Goal: Check status: Check status

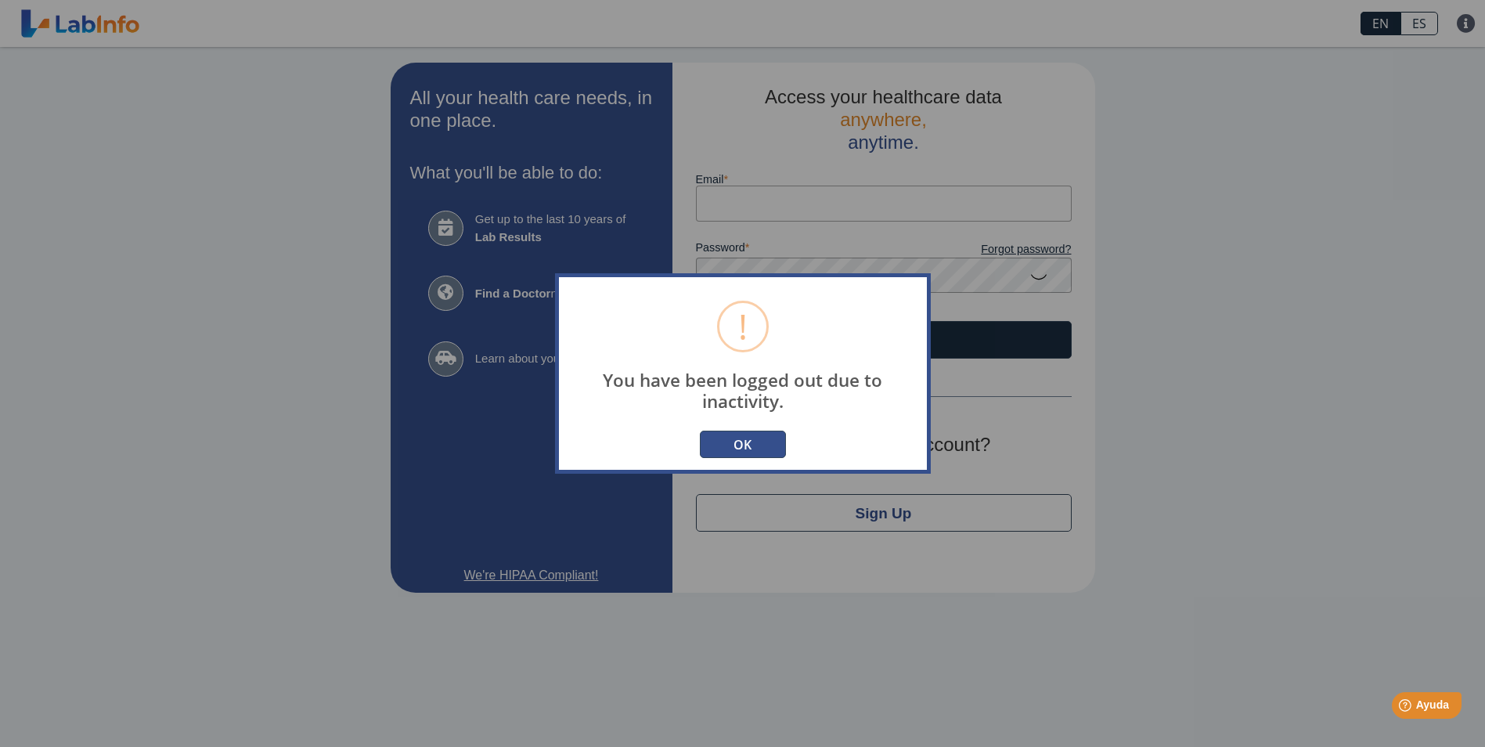
click at [726, 449] on button "OK" at bounding box center [743, 444] width 86 height 27
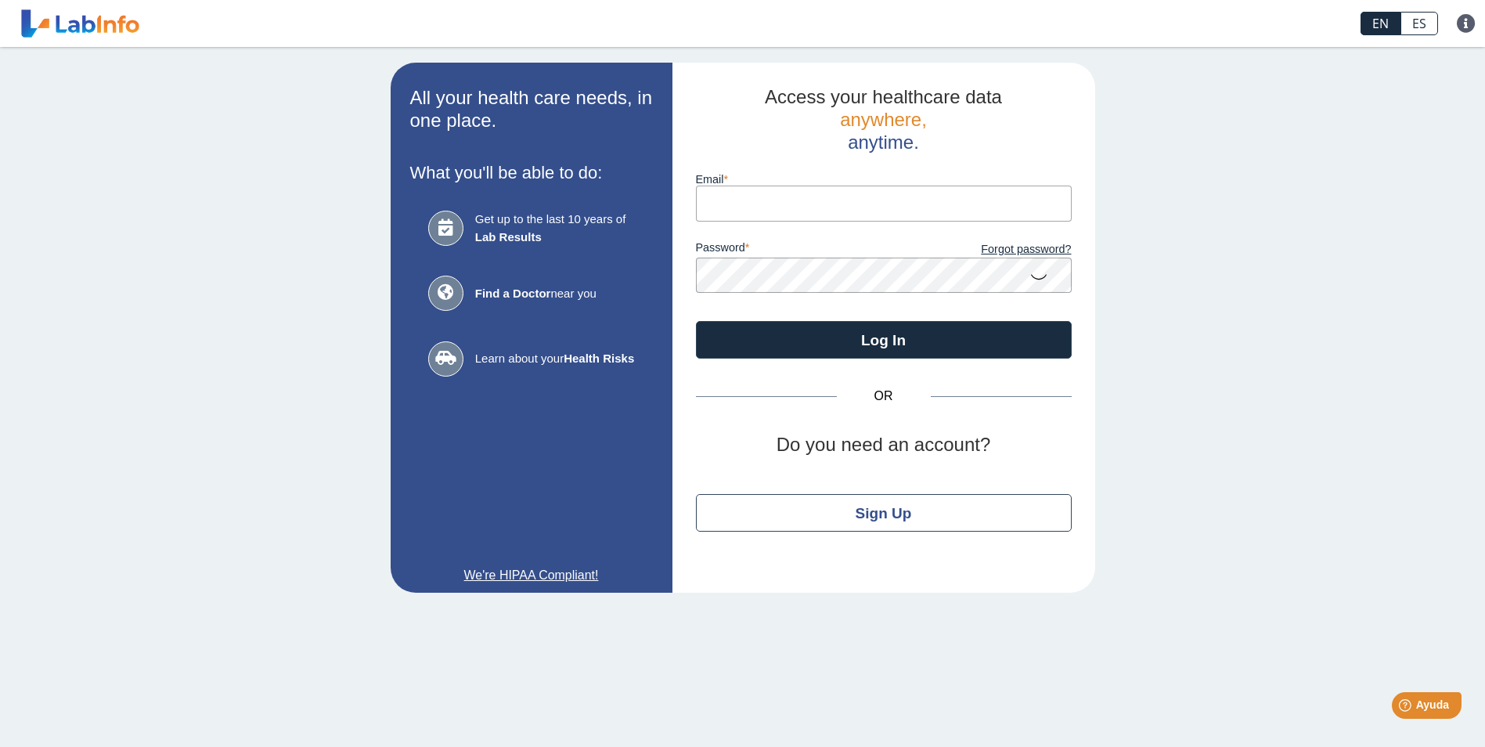
click at [767, 204] on input "Email" at bounding box center [884, 203] width 376 height 35
type input "[EMAIL_ADDRESS][DOMAIN_NAME]"
click at [696, 321] on button "Log In" at bounding box center [884, 340] width 376 height 38
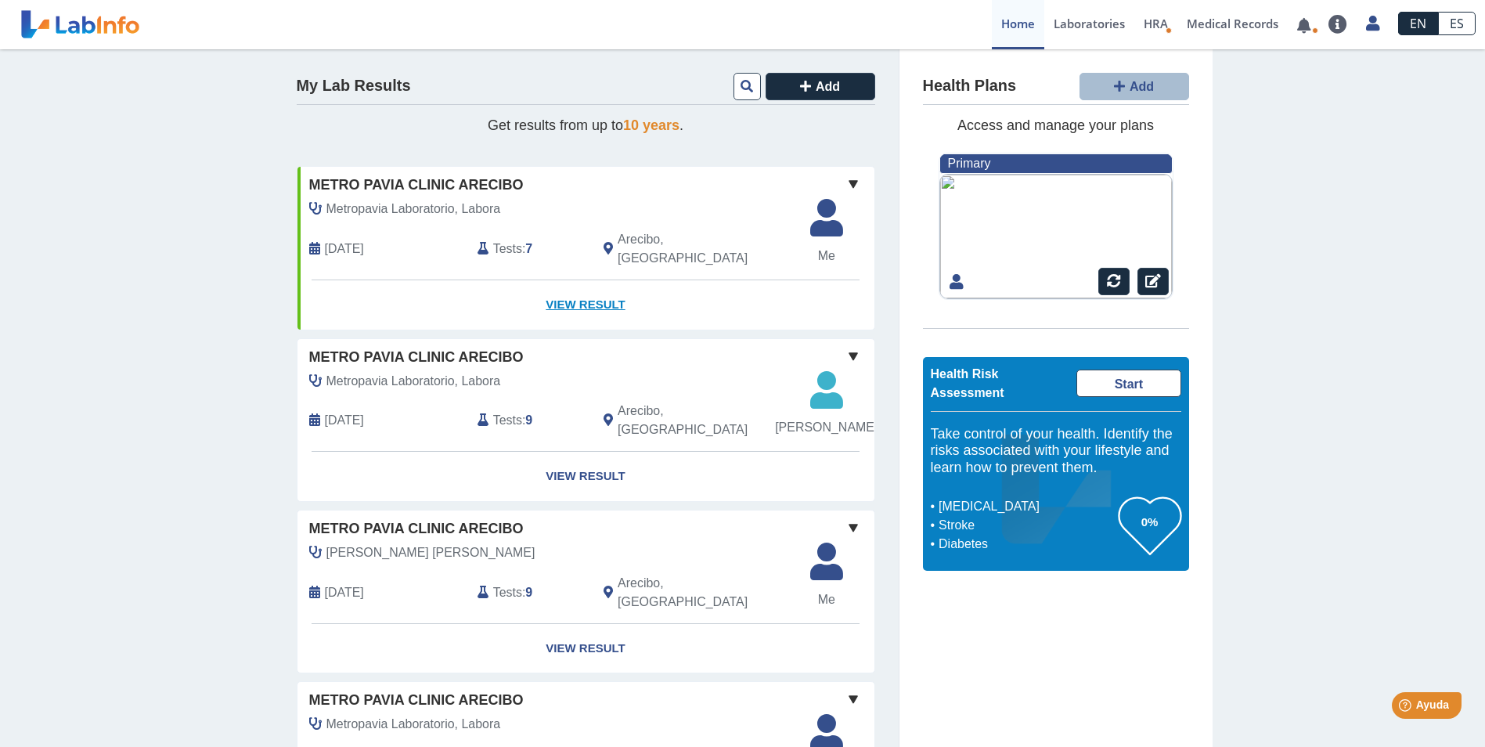
click at [584, 284] on link "View Result" at bounding box center [586, 304] width 577 height 49
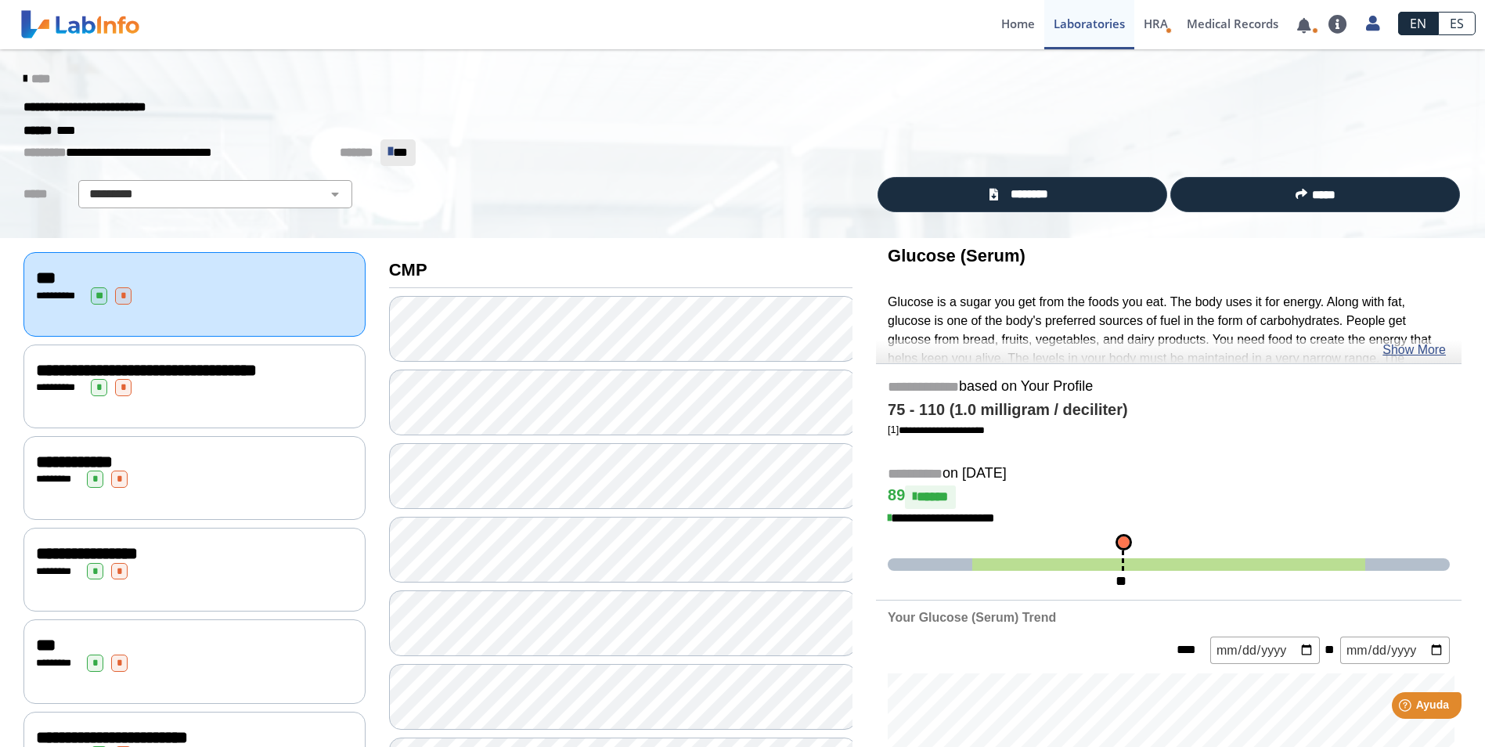
click at [71, 458] on span "**********" at bounding box center [74, 461] width 77 height 17
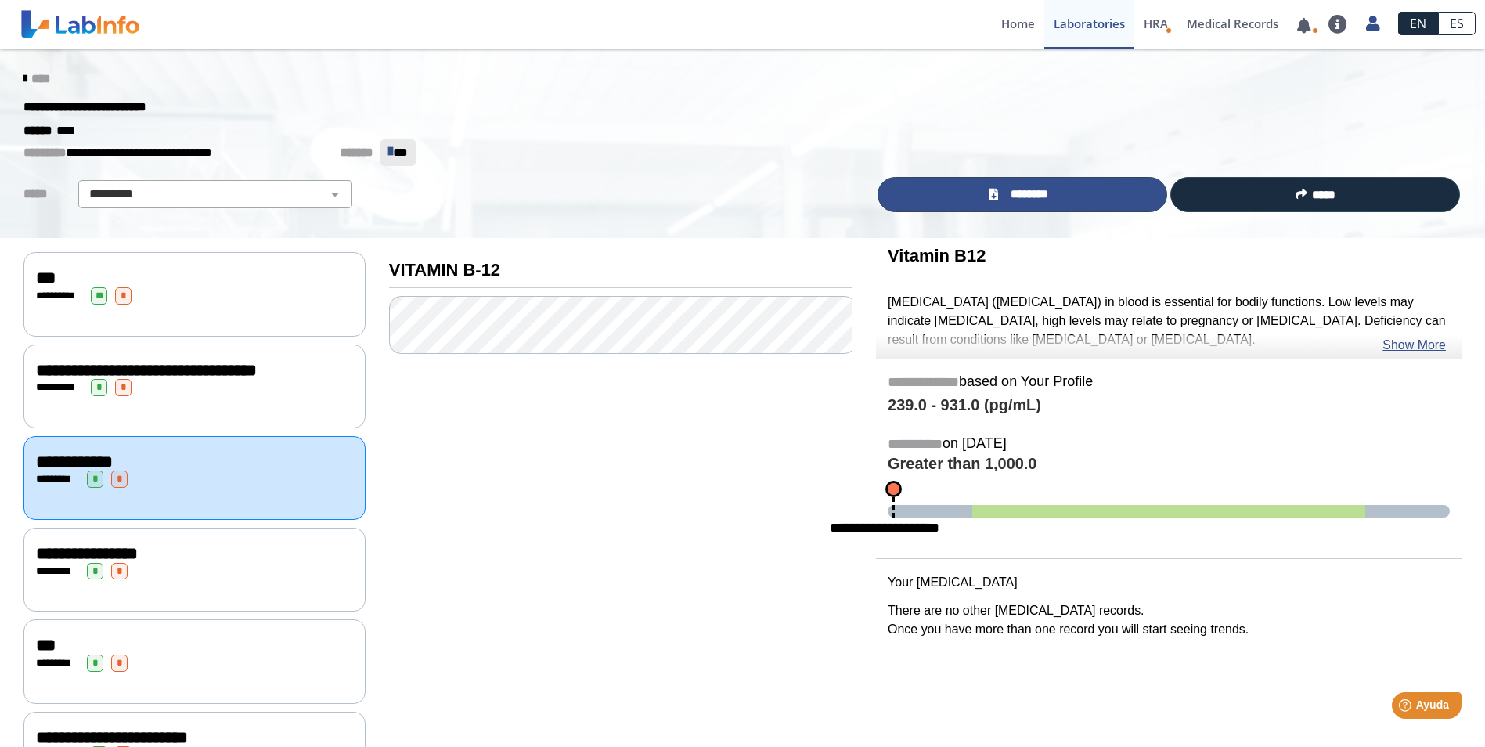
click at [1033, 182] on link "********" at bounding box center [1023, 194] width 290 height 35
click at [23, 73] on icon at bounding box center [24, 79] width 3 height 13
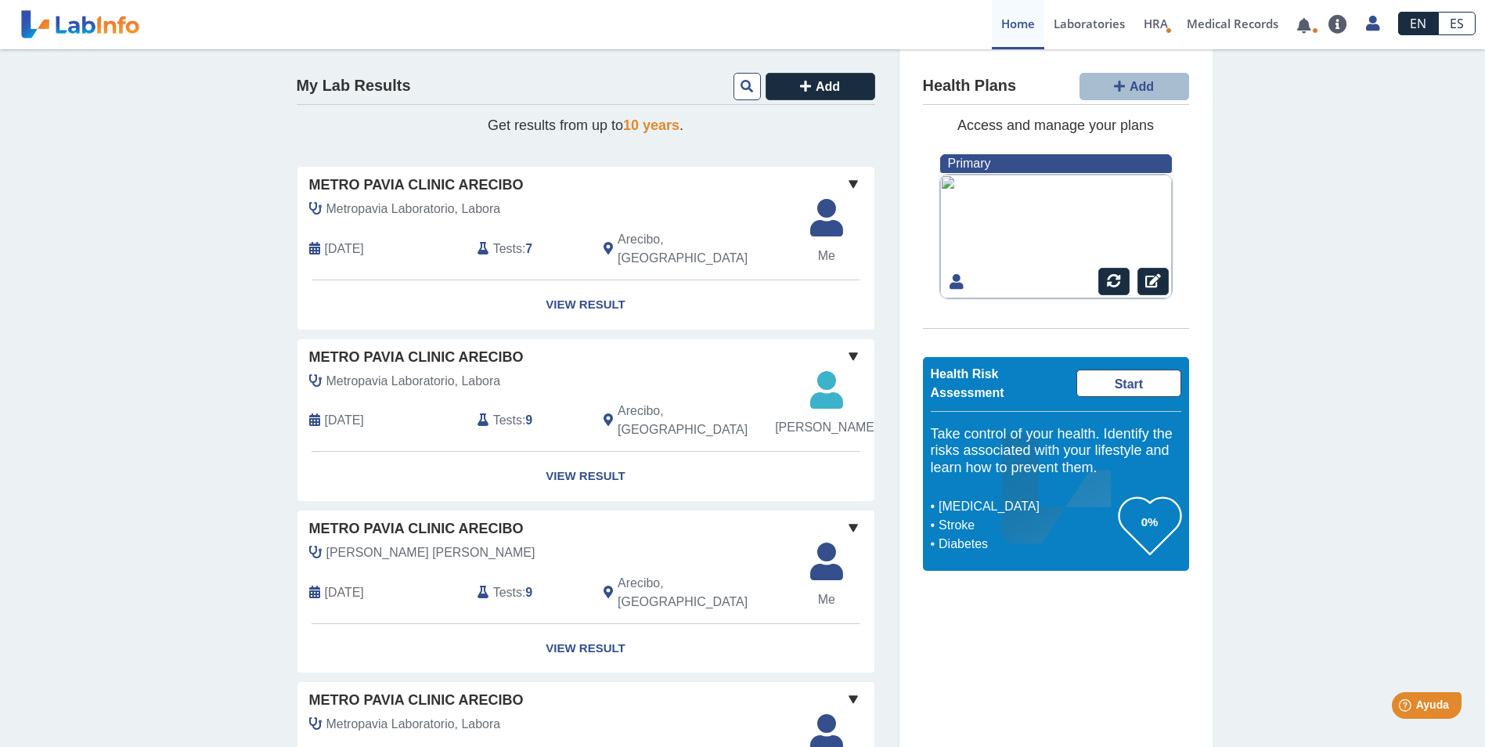
click at [849, 181] on span at bounding box center [853, 184] width 19 height 19
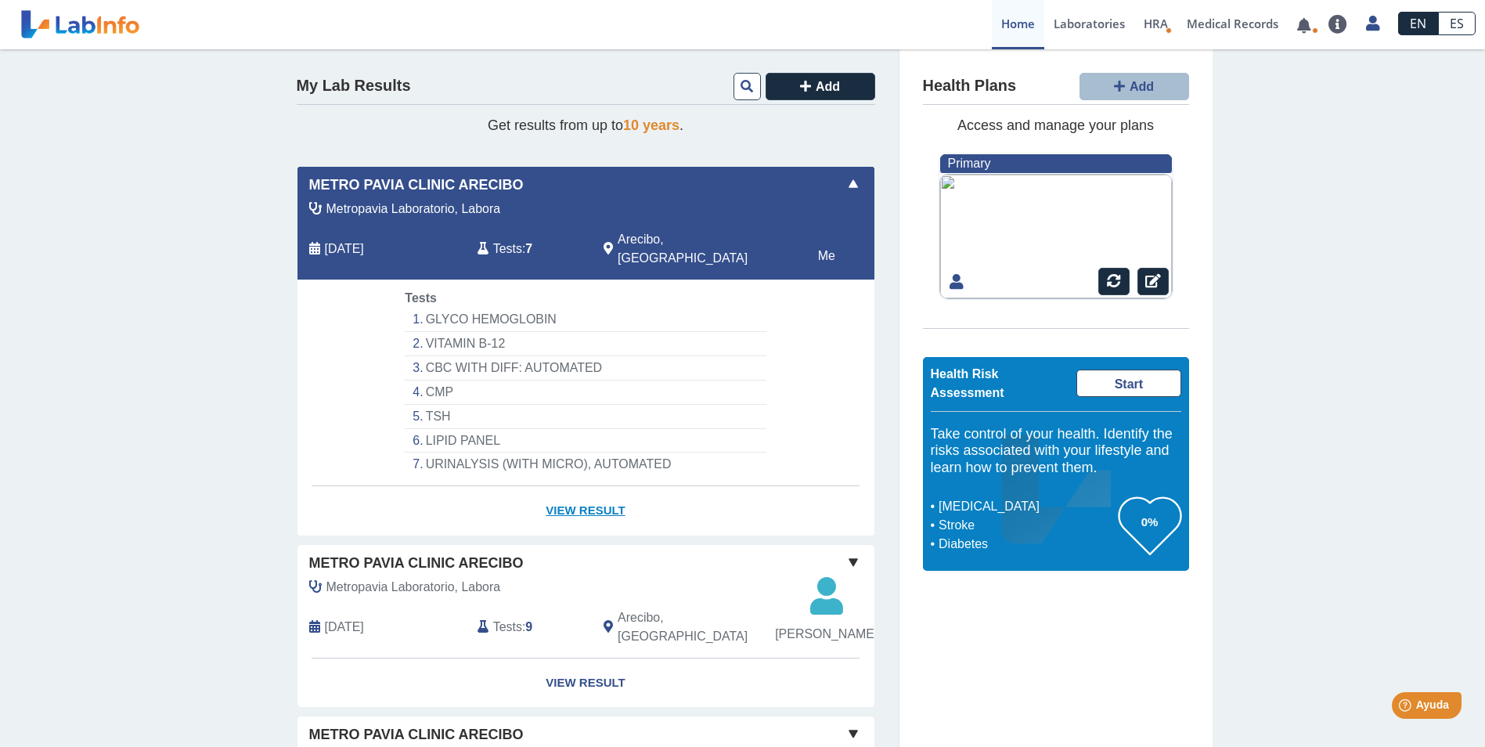
click at [578, 495] on link "View Result" at bounding box center [586, 510] width 577 height 49
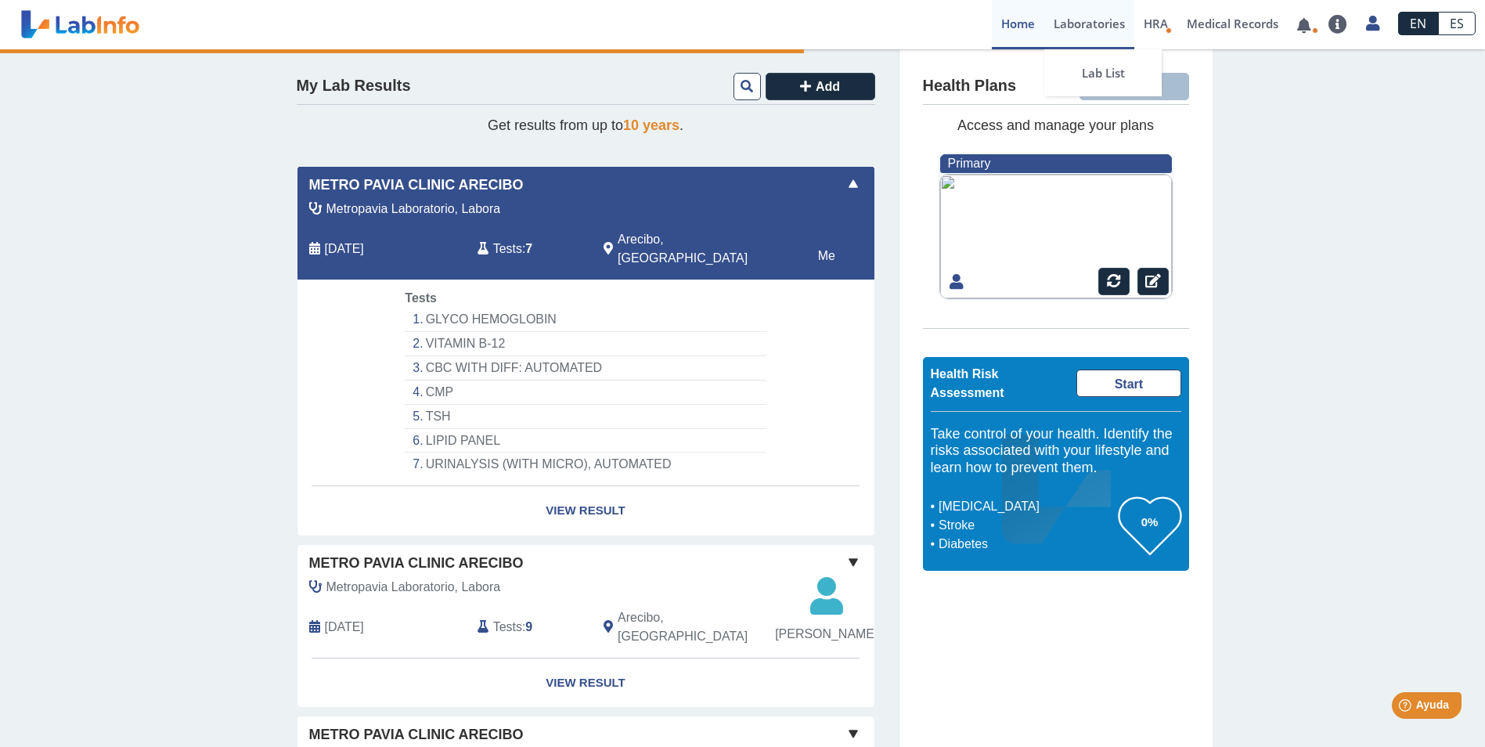
click at [1097, 22] on link "Laboratories" at bounding box center [1089, 24] width 90 height 49
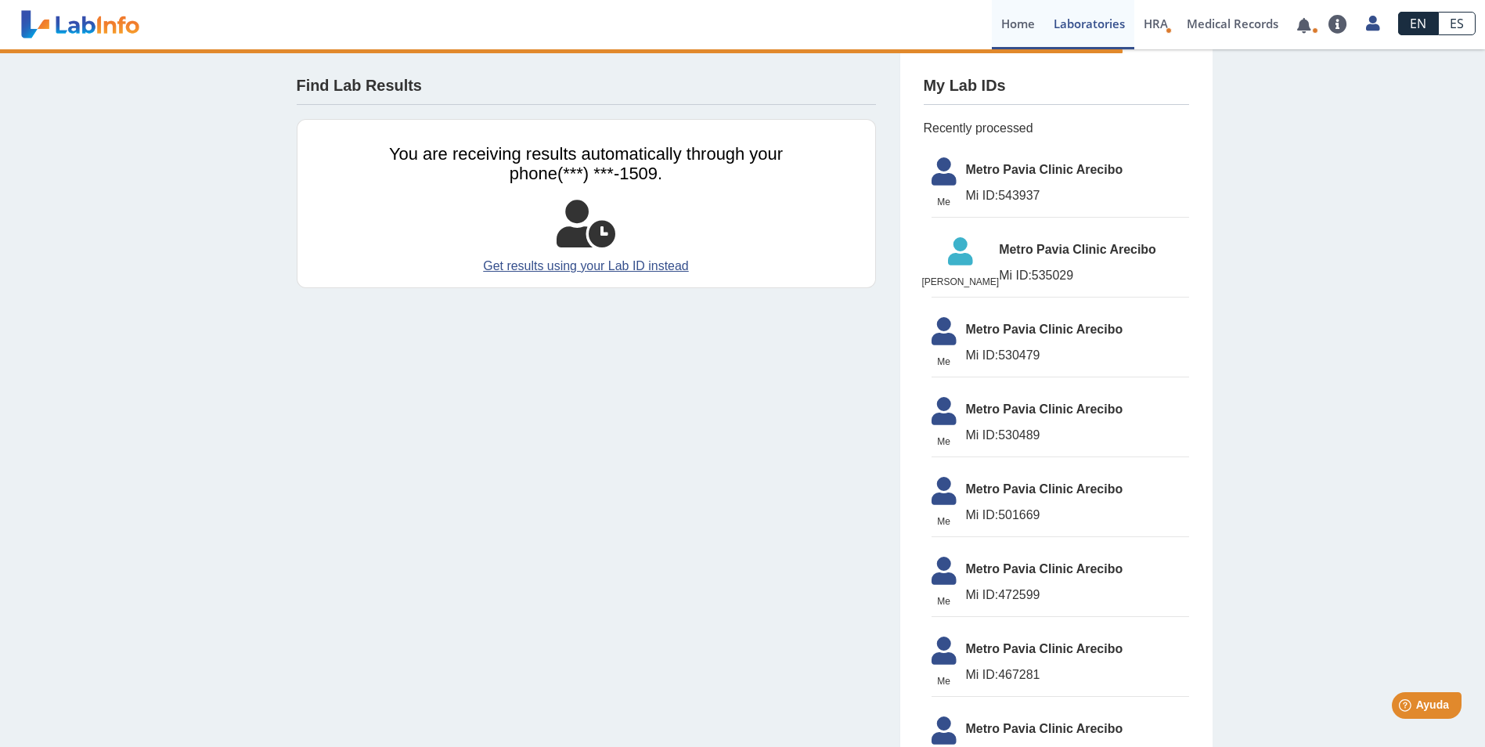
click at [1019, 25] on link "Home" at bounding box center [1018, 24] width 52 height 49
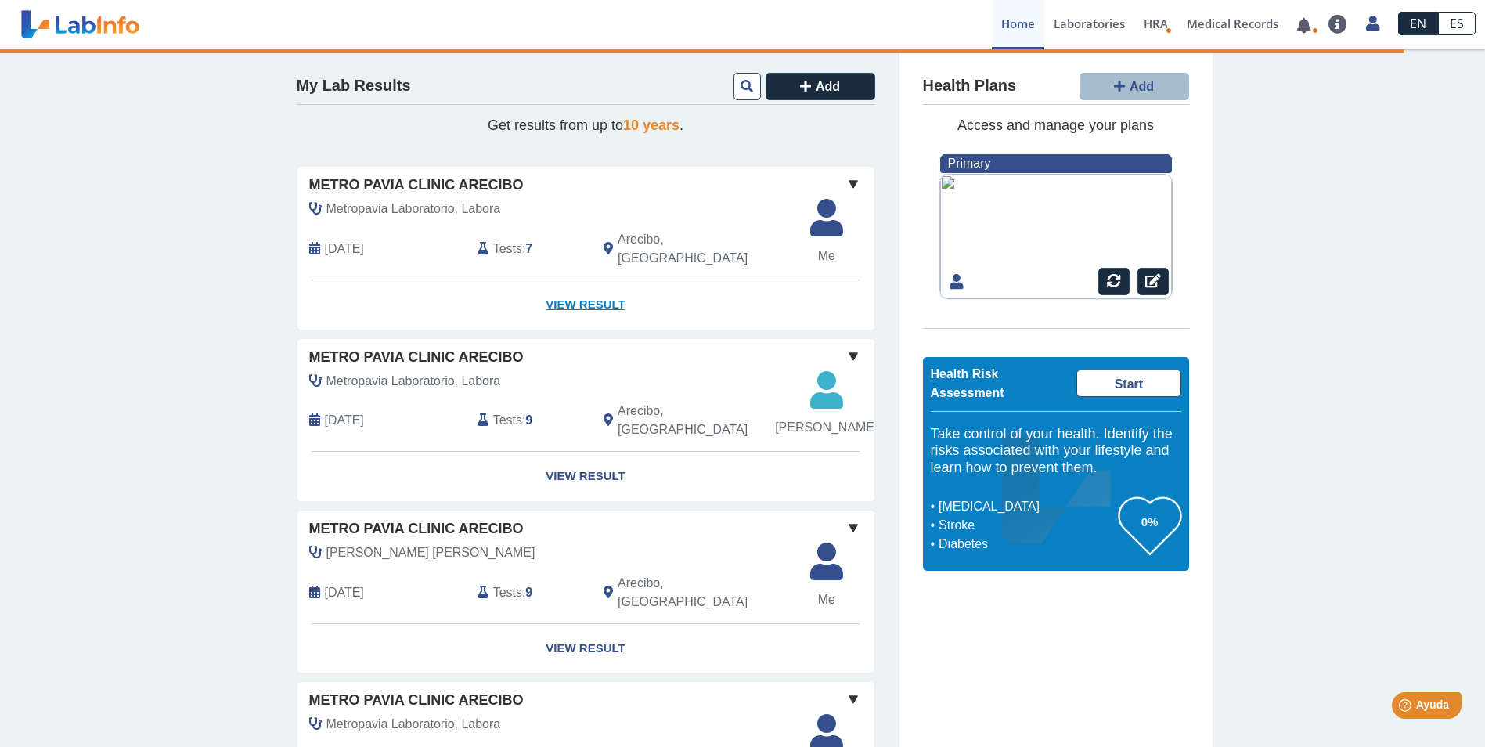
click at [577, 283] on link "View Result" at bounding box center [586, 304] width 577 height 49
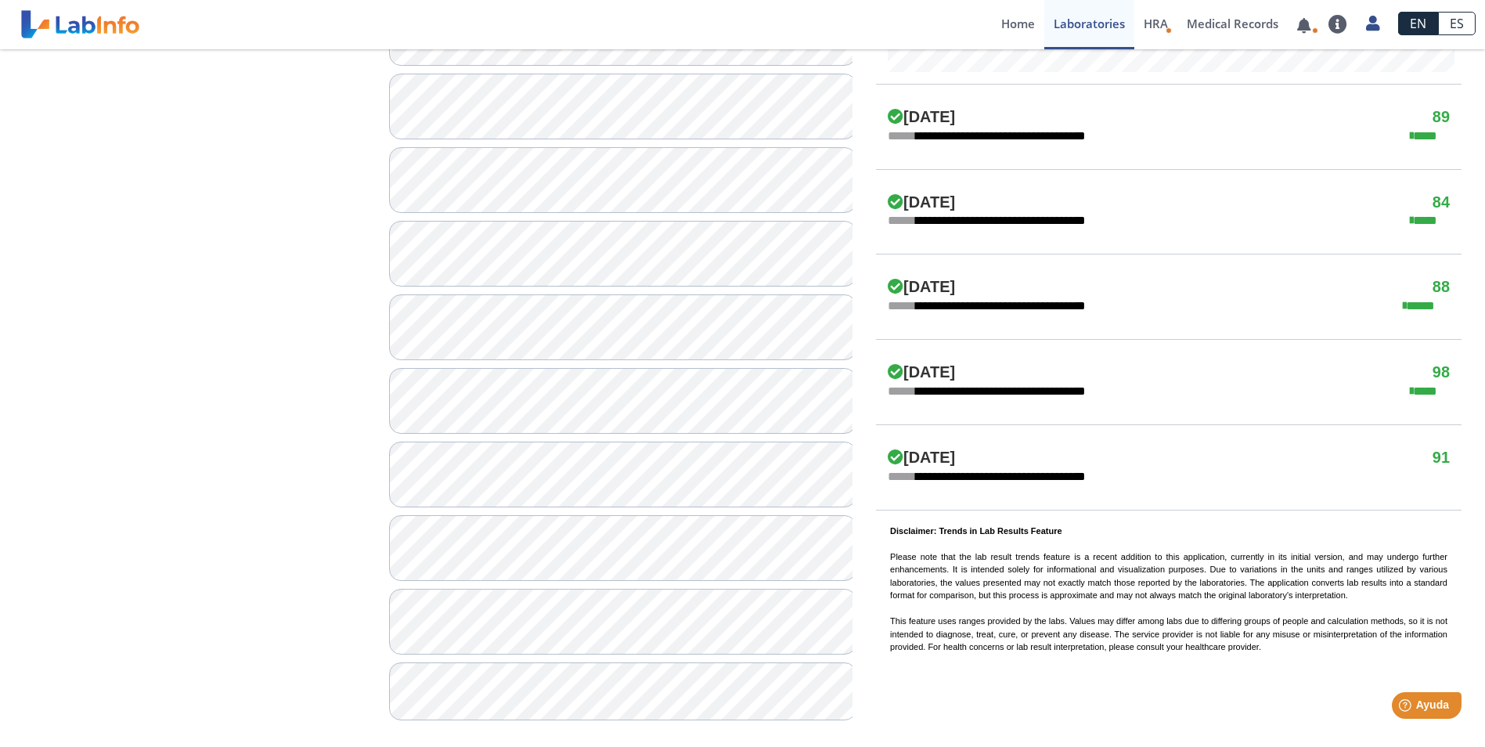
scroll to position [897, 0]
